Goal: Task Accomplishment & Management: Use online tool/utility

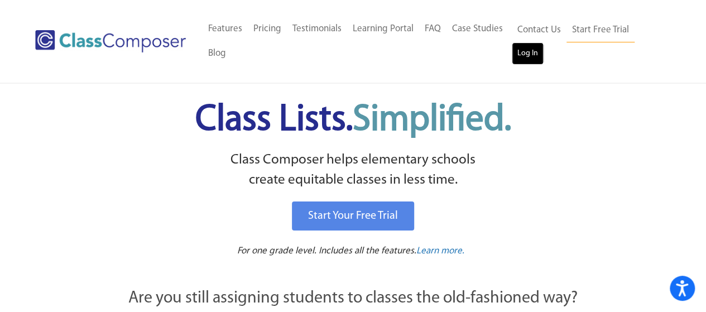
click at [523, 50] on link "Log In" at bounding box center [528, 53] width 32 height 22
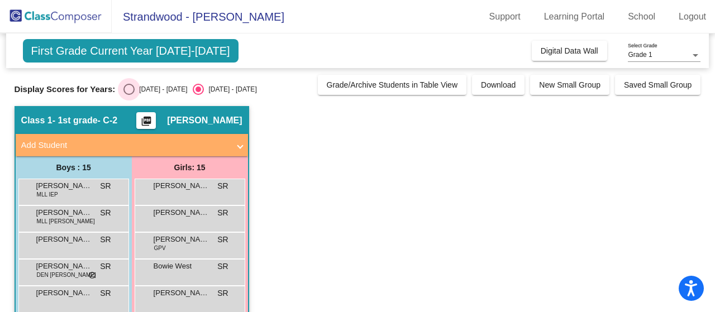
click at [131, 88] on div "Select an option" at bounding box center [128, 89] width 11 height 11
click at [129, 95] on input "2024 - 2025" at bounding box center [128, 95] width 1 height 1
radio input "true"
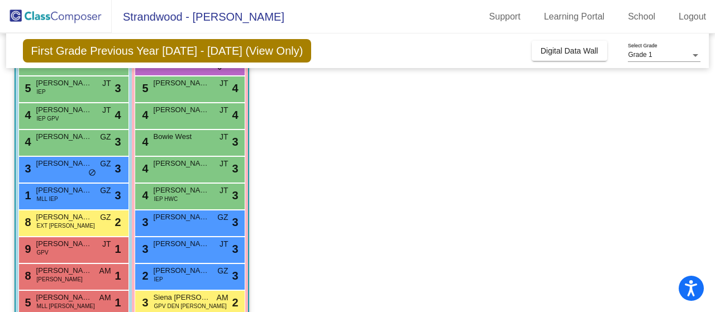
scroll to position [237, 0]
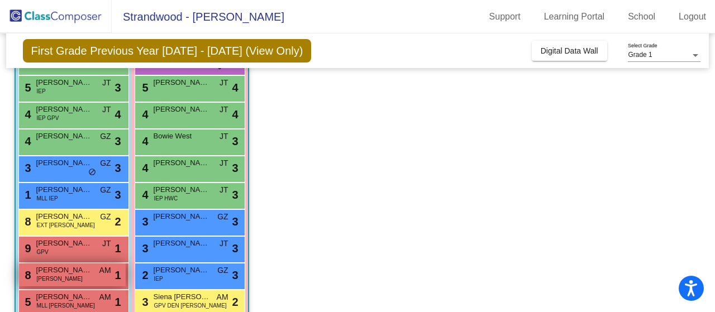
click at [78, 266] on span "Graham Kaczmarek" at bounding box center [64, 270] width 56 height 11
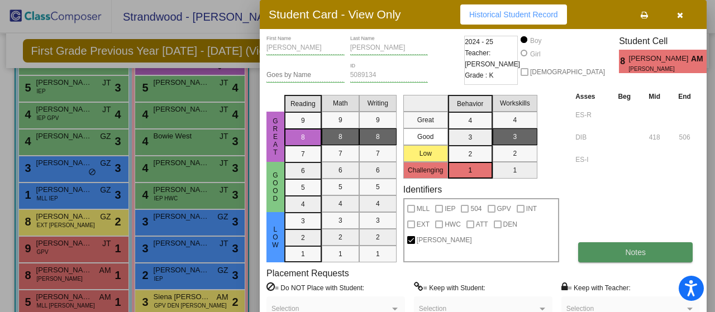
click at [618, 252] on button "Notes" at bounding box center [635, 252] width 114 height 20
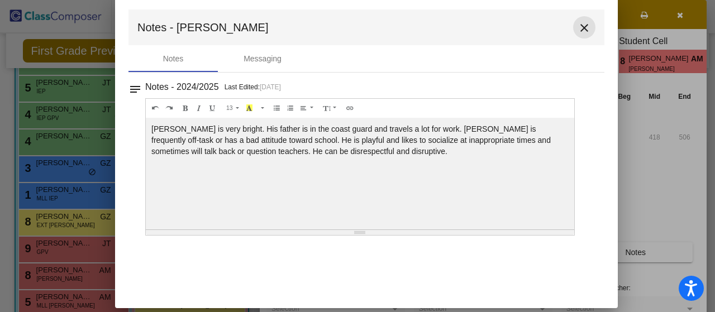
drag, startPoint x: 567, startPoint y: 35, endPoint x: 576, endPoint y: 31, distance: 9.8
click at [576, 31] on button "close" at bounding box center [584, 27] width 22 height 22
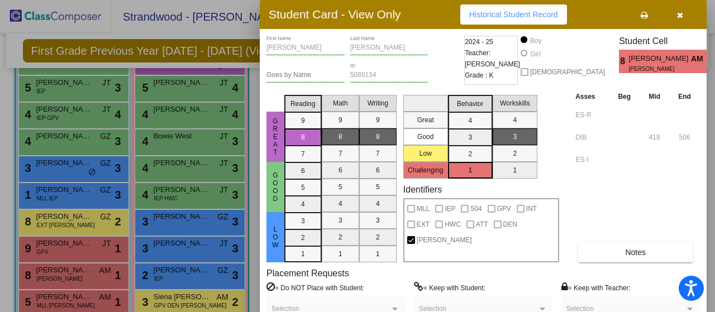
click at [576, 31] on div "Graham First Name Kaczmarek Last Name Goes by Name 5089134 ID 2024 - 25 Teacher…" at bounding box center [483, 193] width 447 height 328
click at [678, 16] on icon "button" at bounding box center [680, 15] width 6 height 8
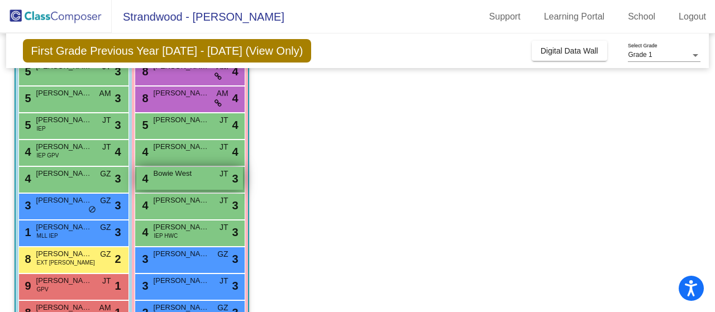
scroll to position [201, 0]
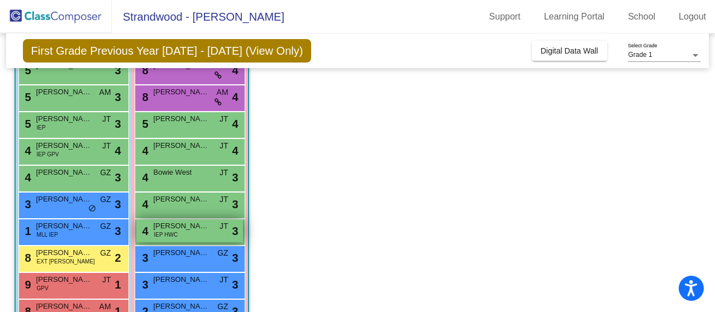
click at [192, 233] on div "4 Kiara Zimmerman IEP HWC JT lock do_not_disturb_alt 3" at bounding box center [189, 230] width 107 height 23
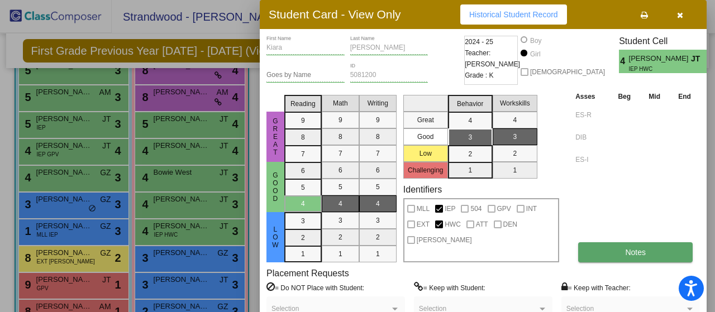
click at [623, 252] on button "Notes" at bounding box center [635, 252] width 114 height 20
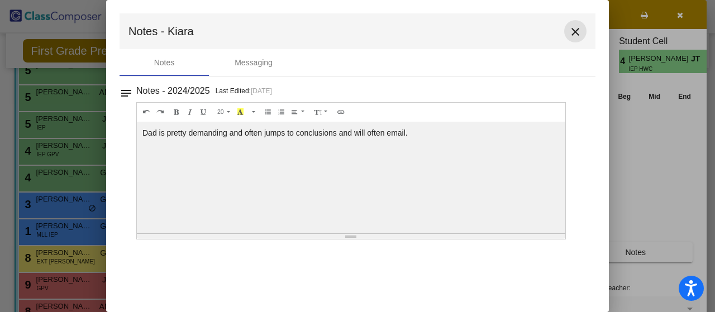
click at [581, 28] on mat-icon "close" at bounding box center [574, 31] width 13 height 13
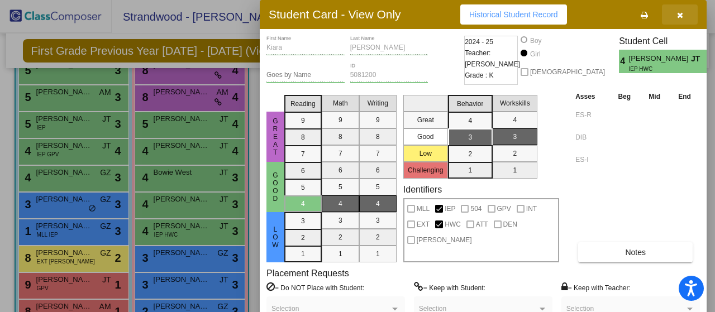
click at [677, 11] on icon "button" at bounding box center [680, 15] width 6 height 8
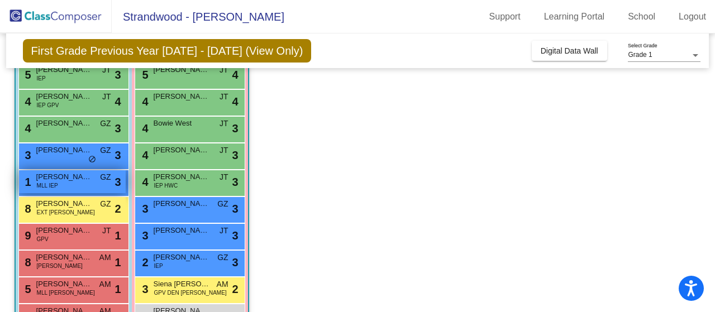
scroll to position [250, 0]
click at [79, 176] on span "Abbas Ali" at bounding box center [64, 176] width 56 height 11
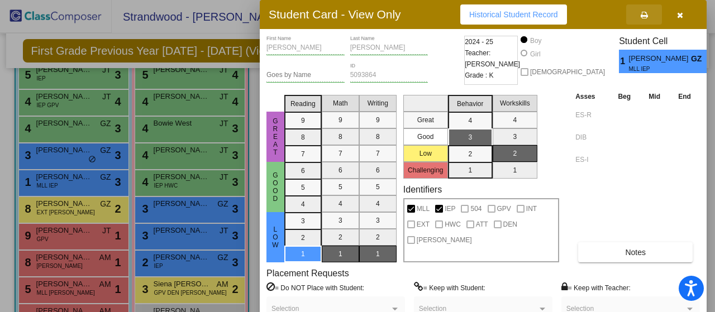
click at [646, 10] on span at bounding box center [643, 14] width 7 height 9
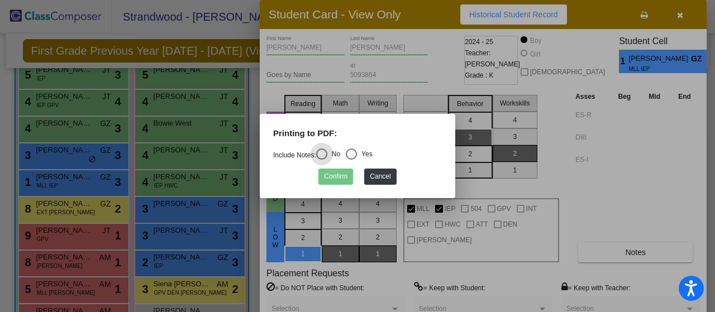
click at [353, 155] on div "Select an option" at bounding box center [351, 154] width 11 height 11
click at [351, 160] on input "Yes" at bounding box center [351, 160] width 1 height 1
radio input "true"
click at [328, 178] on button "Confirm" at bounding box center [335, 177] width 35 height 16
